Goal: Transaction & Acquisition: Purchase product/service

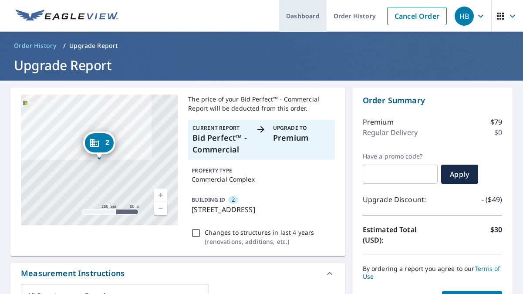
click at [304, 16] on link "Dashboard" at bounding box center [302, 16] width 47 height 32
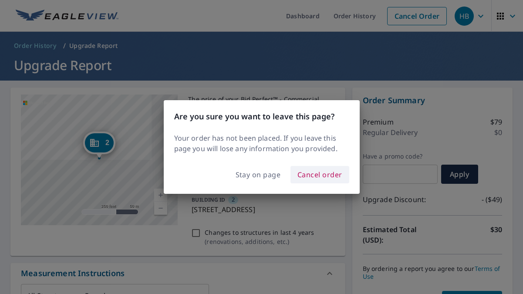
click at [320, 174] on span "Cancel order" at bounding box center [319, 174] width 45 height 12
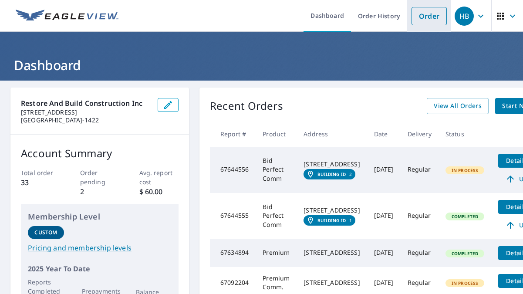
click at [426, 19] on link "Order" at bounding box center [428, 16] width 35 height 18
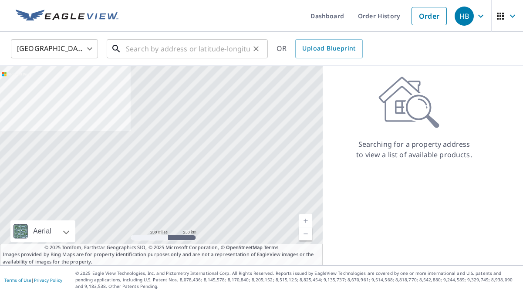
click at [214, 54] on input "text" at bounding box center [188, 49] width 124 height 24
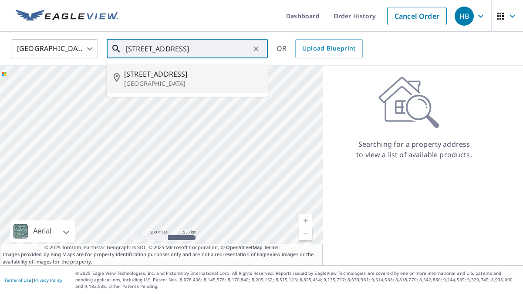
click at [186, 72] on span "[STREET_ADDRESS]" at bounding box center [192, 74] width 137 height 10
type input "[STREET_ADDRESS]"
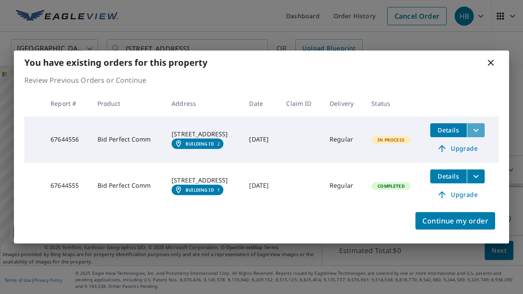
click at [484, 131] on button "filesDropdownBtn-67644556" at bounding box center [475, 130] width 18 height 14
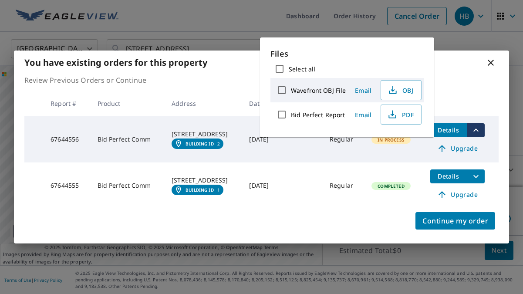
click at [446, 85] on p "Review Previous Orders or Continue" at bounding box center [261, 80] width 474 height 10
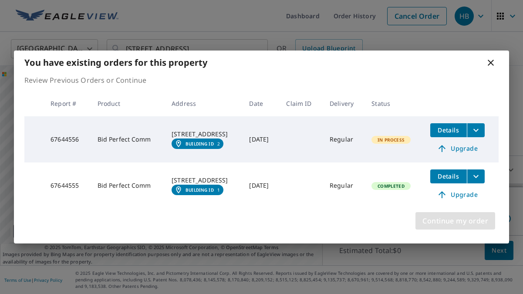
click at [448, 221] on span "Continue my order" at bounding box center [455, 220] width 66 height 12
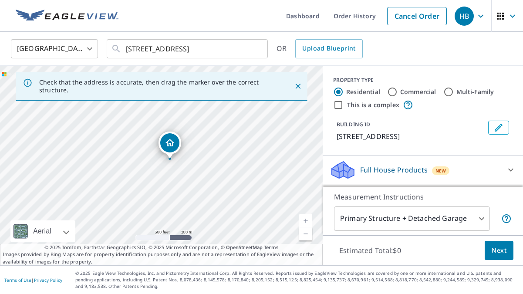
click at [311, 222] on link "Current Level 16, Zoom In" at bounding box center [305, 220] width 13 height 13
click at [311, 222] on link "Current Level 18, Zoom In" at bounding box center [305, 220] width 13 height 13
click at [300, 85] on icon "Close" at bounding box center [297, 86] width 9 height 9
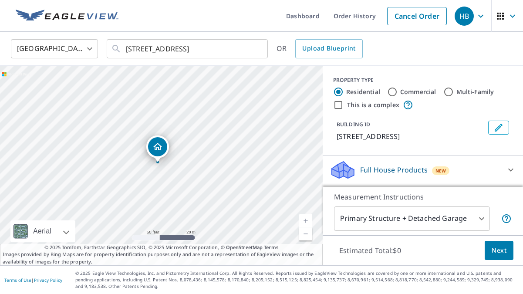
drag, startPoint x: 168, startPoint y: 147, endPoint x: 164, endPoint y: 144, distance: 4.7
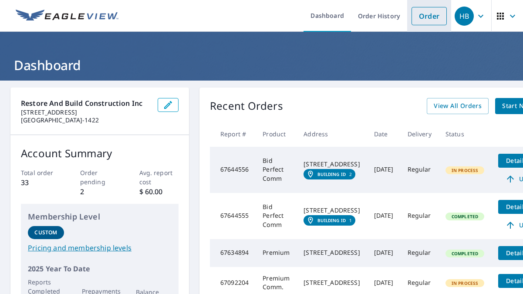
click at [438, 29] on li "Order" at bounding box center [429, 16] width 44 height 32
click at [431, 4] on li "Order" at bounding box center [429, 16] width 44 height 32
click at [430, 15] on link "Order" at bounding box center [428, 16] width 35 height 18
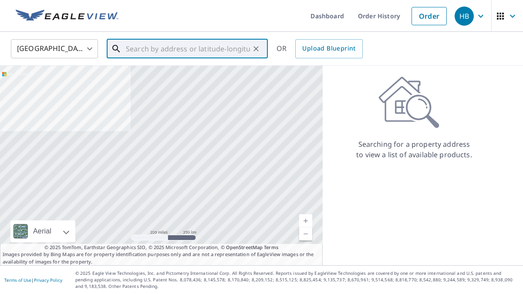
click at [222, 54] on input "text" at bounding box center [188, 49] width 124 height 24
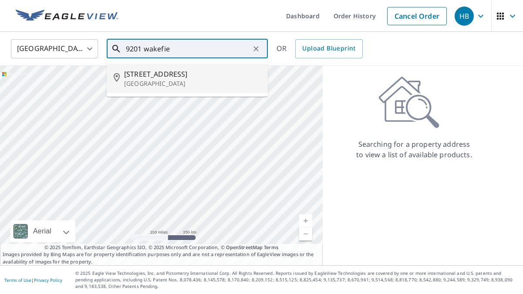
click at [180, 76] on span "[STREET_ADDRESS]" at bounding box center [192, 74] width 137 height 10
type input "[STREET_ADDRESS]"
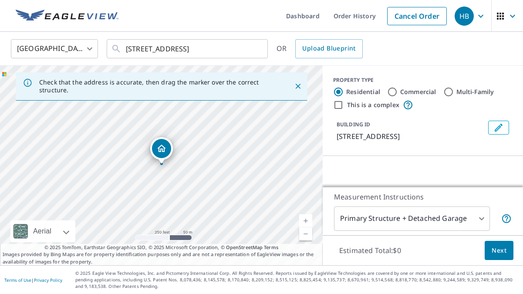
click at [396, 91] on input "Commercial" at bounding box center [392, 92] width 10 height 10
radio input "true"
type input "4"
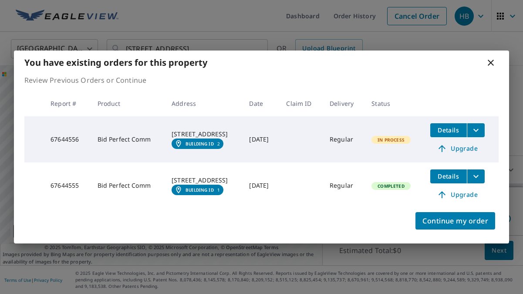
click at [487, 63] on icon at bounding box center [490, 62] width 10 height 10
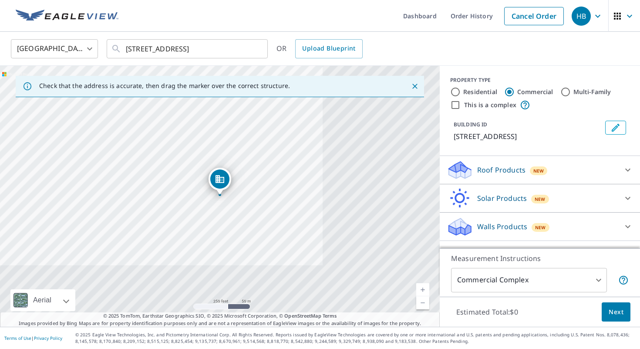
scroll to position [3, 0]
click at [522, 293] on span "Next" at bounding box center [615, 311] width 15 height 11
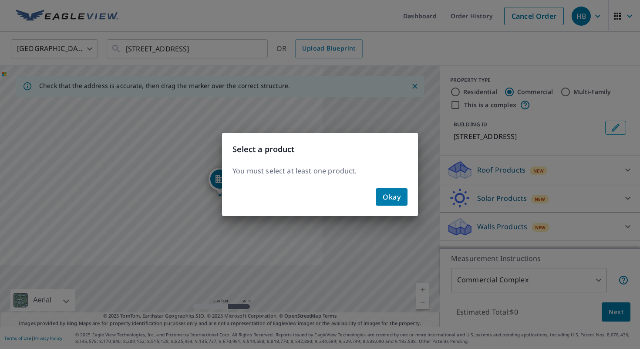
click at [401, 201] on button "Okay" at bounding box center [391, 196] width 32 height 17
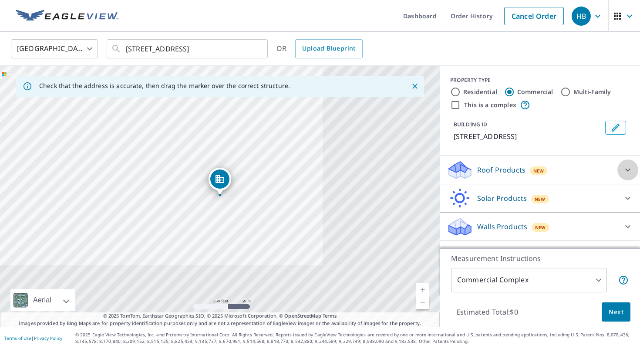
click at [522, 174] on div at bounding box center [627, 169] width 21 height 21
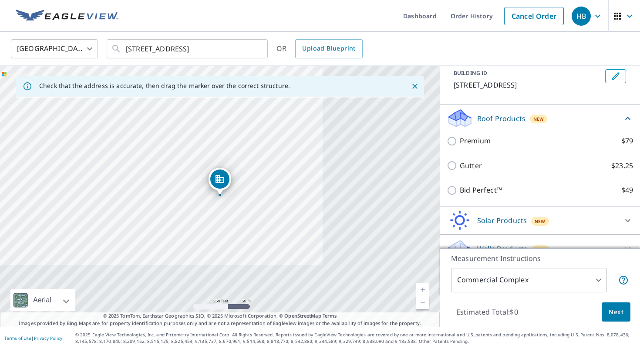
scroll to position [77, 0]
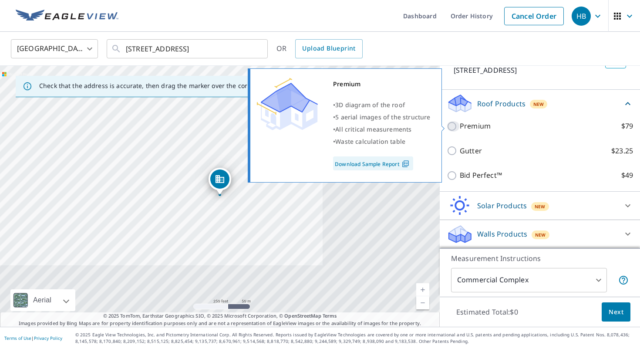
click at [452, 125] on input "Premium $79" at bounding box center [452, 126] width 13 height 10
checkbox input "true"
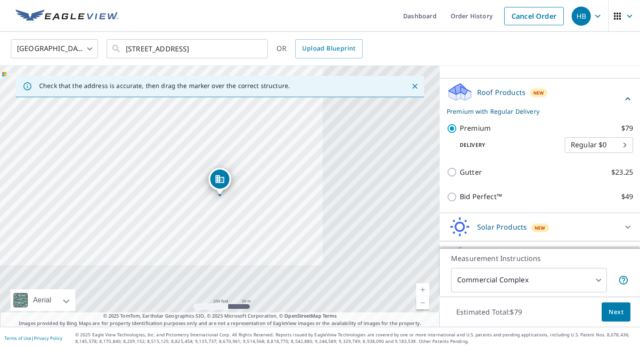
click at [522, 293] on span "Next" at bounding box center [615, 311] width 15 height 11
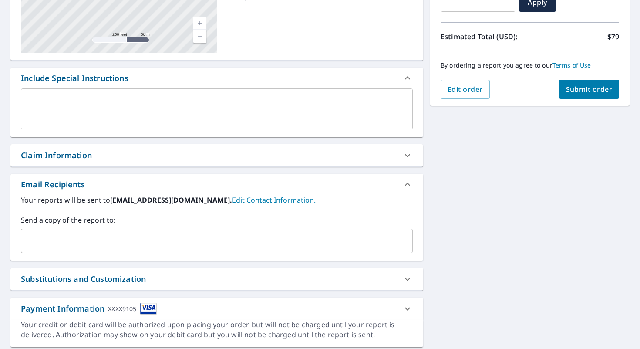
scroll to position [199, 0]
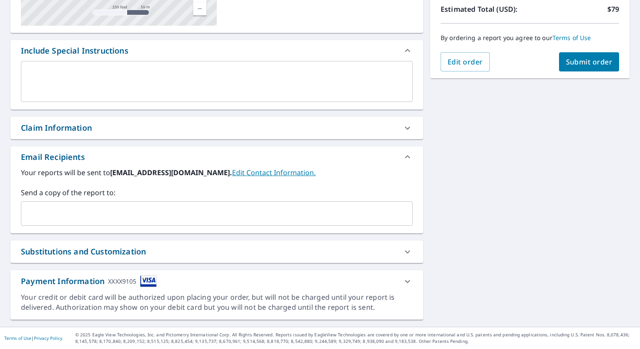
click at [228, 225] on div "​" at bounding box center [217, 213] width 392 height 24
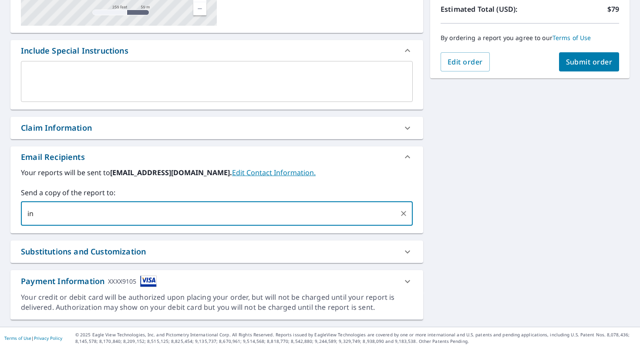
type input "i"
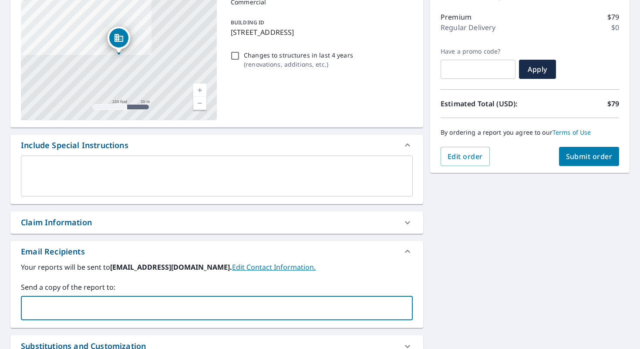
scroll to position [0, 0]
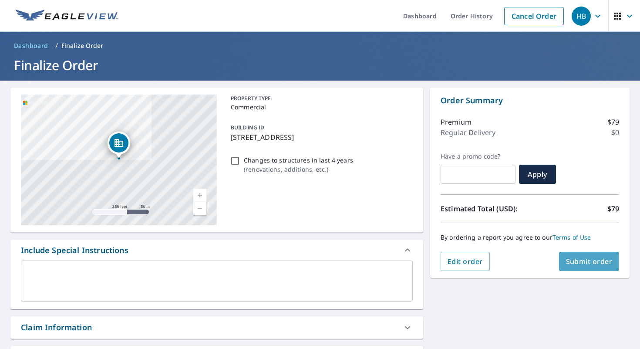
click at [522, 257] on span "Submit order" at bounding box center [589, 261] width 47 height 10
